Goal: Information Seeking & Learning: Learn about a topic

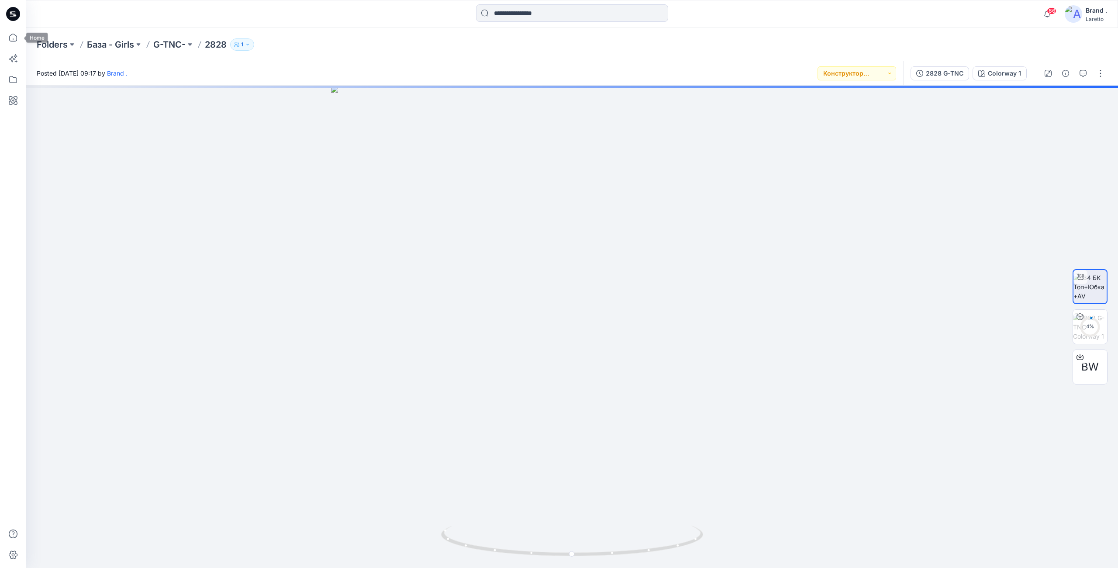
click at [9, 9] on icon at bounding box center [13, 14] width 14 height 14
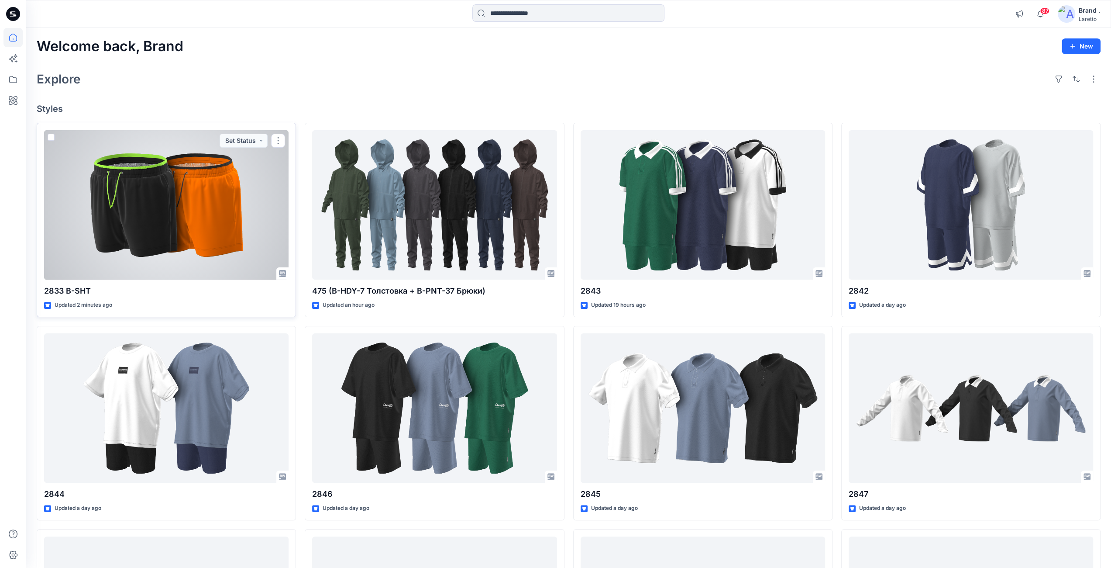
click at [248, 217] on div at bounding box center [166, 205] width 245 height 150
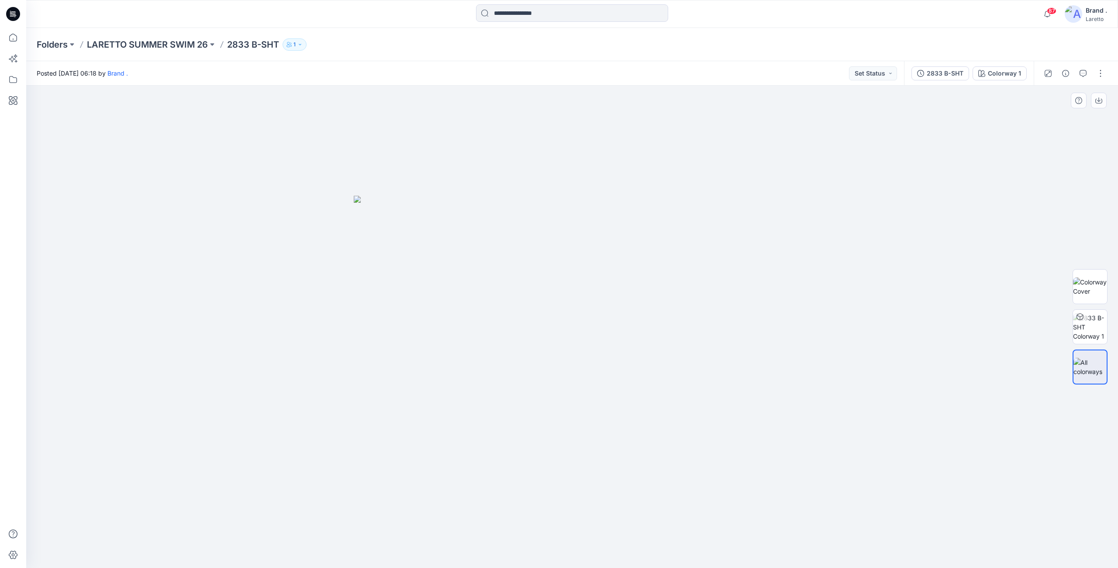
click at [797, 376] on div at bounding box center [572, 327] width 1092 height 482
